Goal: Task Accomplishment & Management: Use online tool/utility

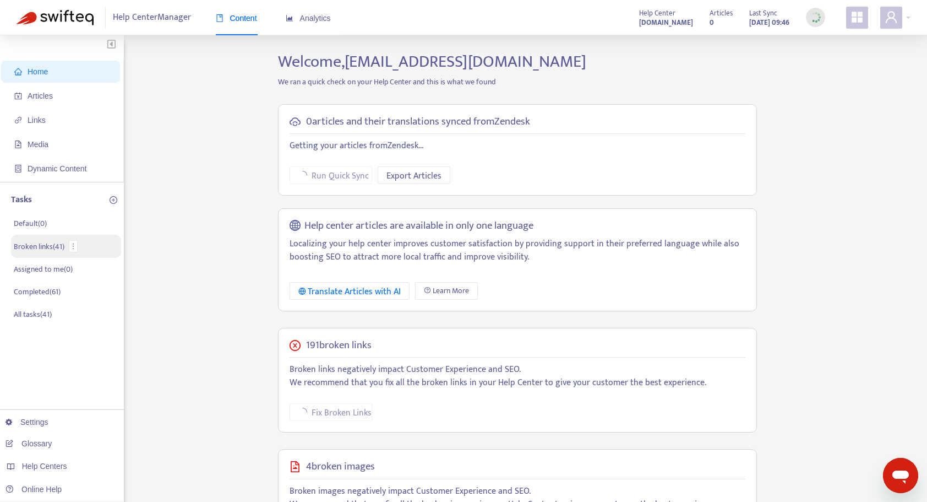
click at [68, 245] on li "Broken links ( 41 )" at bounding box center [66, 246] width 110 height 23
